Goal: Information Seeking & Learning: Find specific page/section

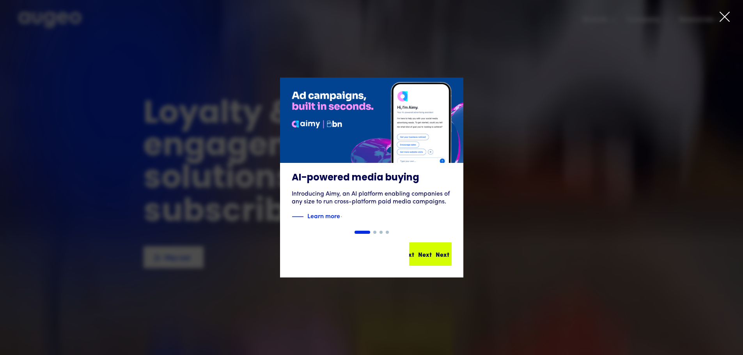
click at [436, 258] on div "Next" at bounding box center [443, 254] width 14 height 9
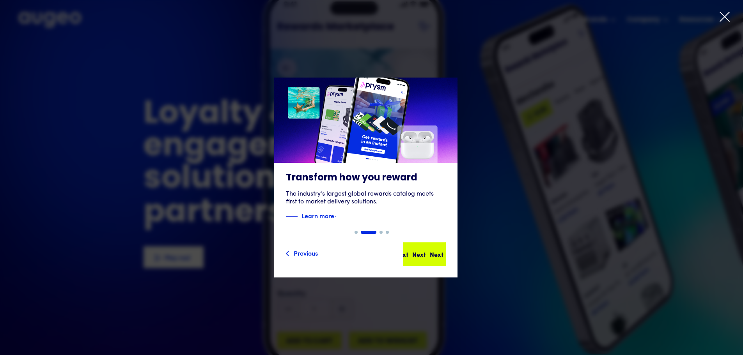
click at [439, 247] on div "Next Next Next Next" at bounding box center [424, 254] width 41 height 22
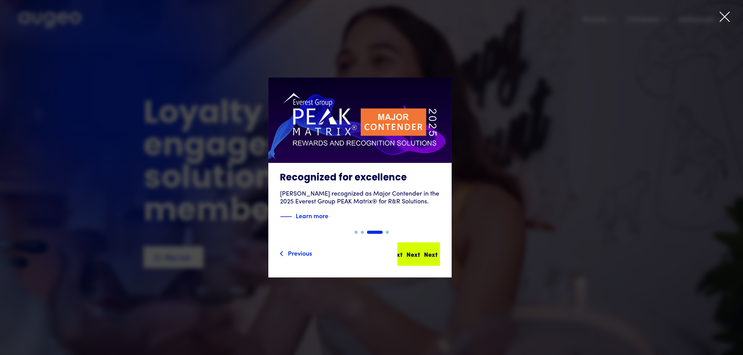
click at [437, 257] on div "Next" at bounding box center [431, 254] width 14 height 9
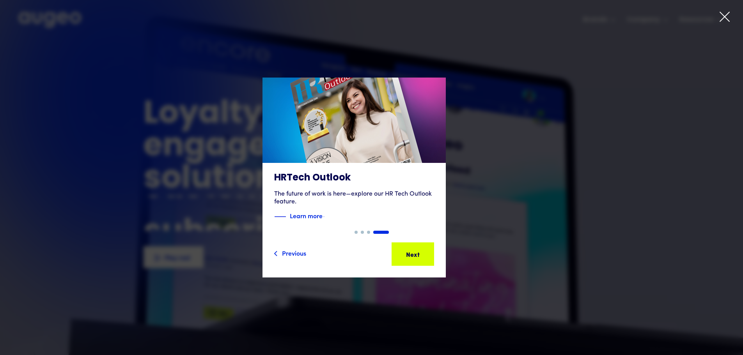
click at [724, 19] on icon at bounding box center [725, 17] width 12 height 12
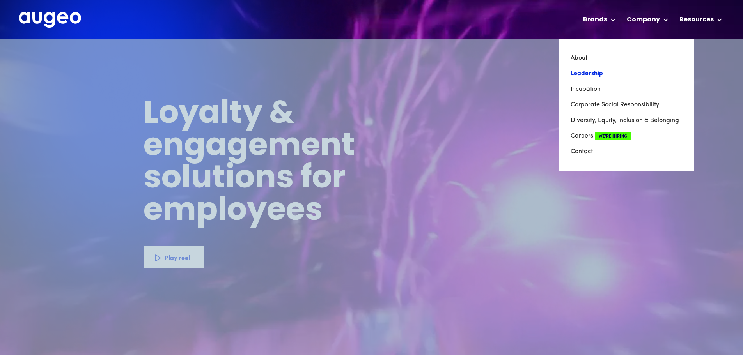
click at [591, 74] on link "Leadership" at bounding box center [626, 74] width 112 height 16
